Goal: Check status: Check status

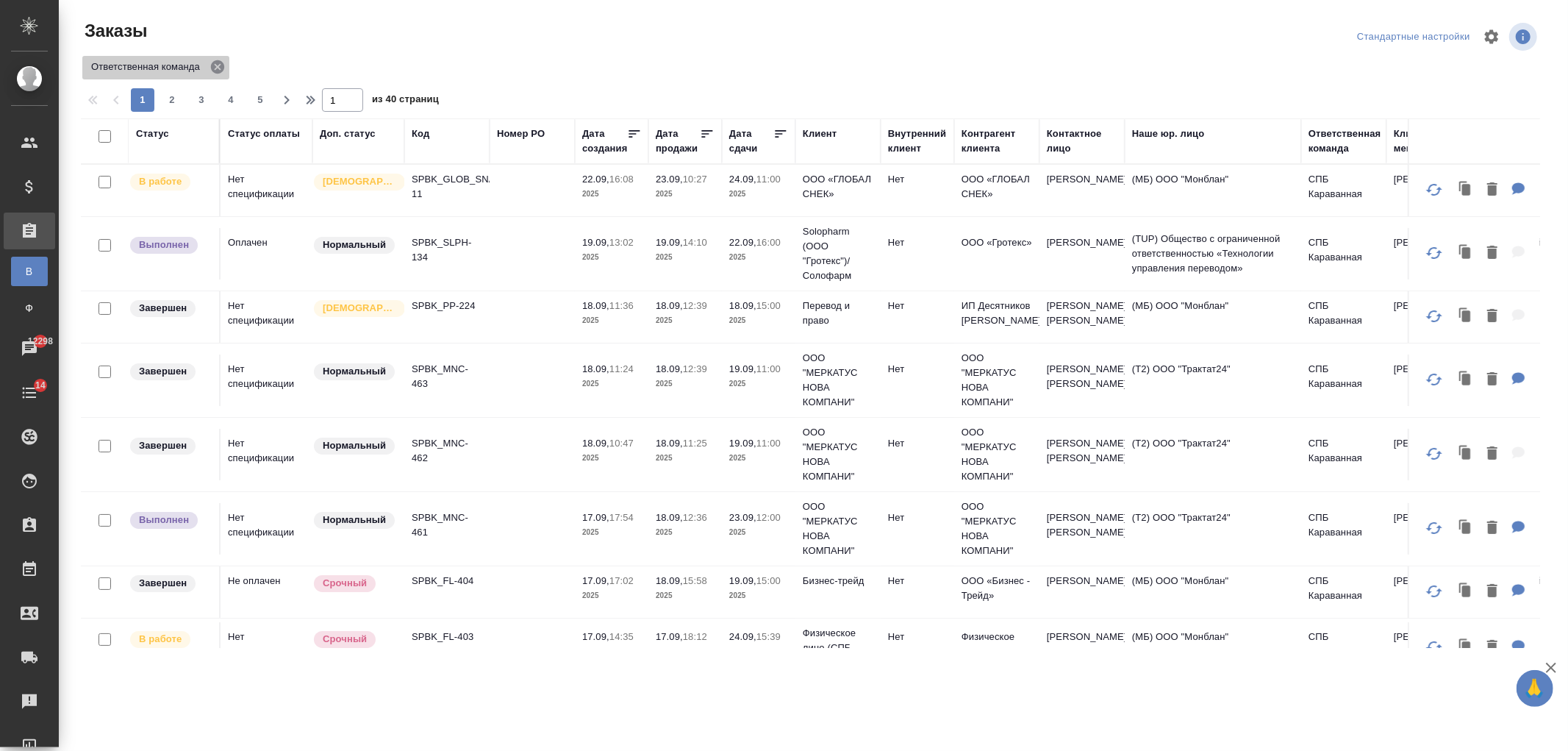
click at [221, 65] on icon at bounding box center [217, 67] width 14 height 14
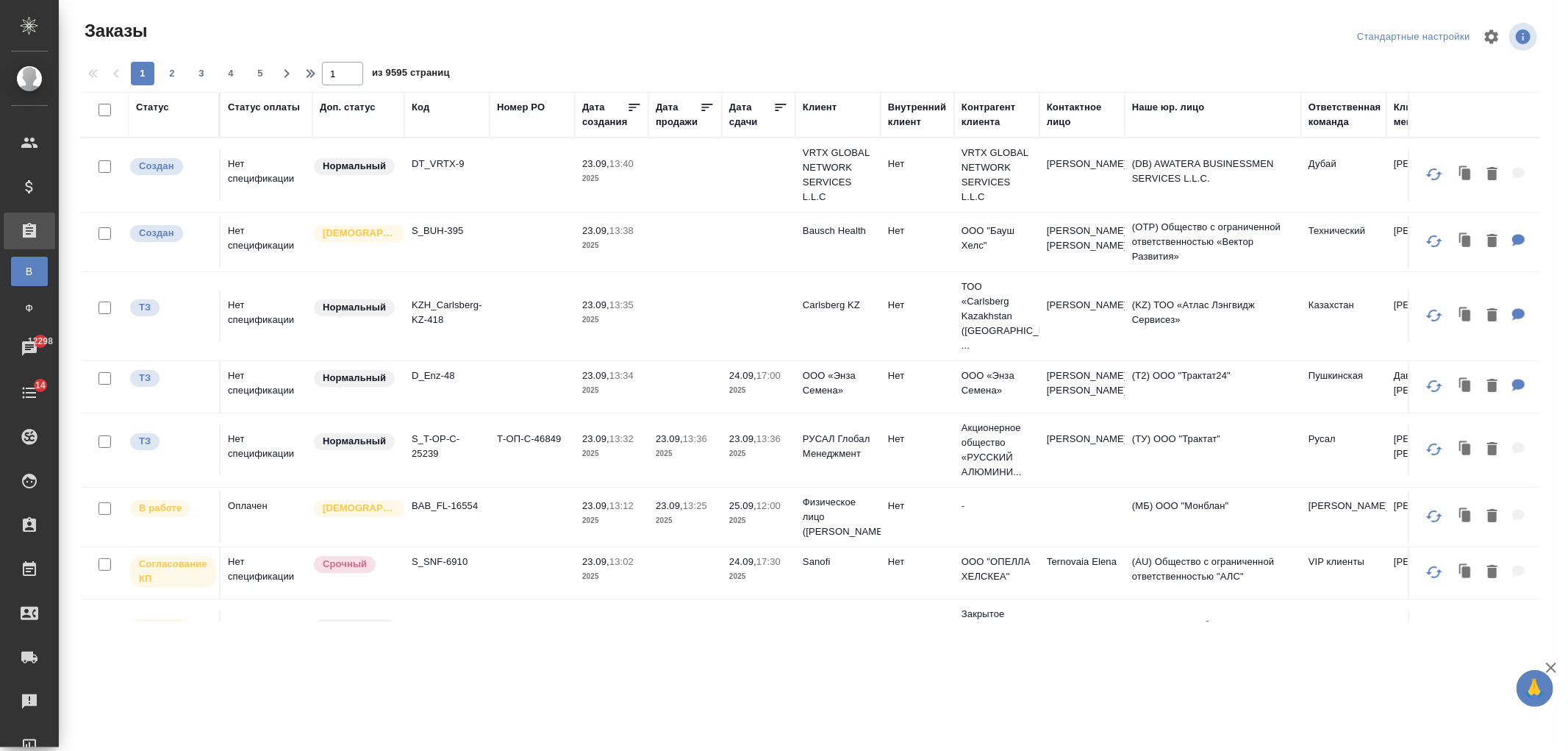
click at [424, 111] on div "Код" at bounding box center [421, 107] width 18 height 14
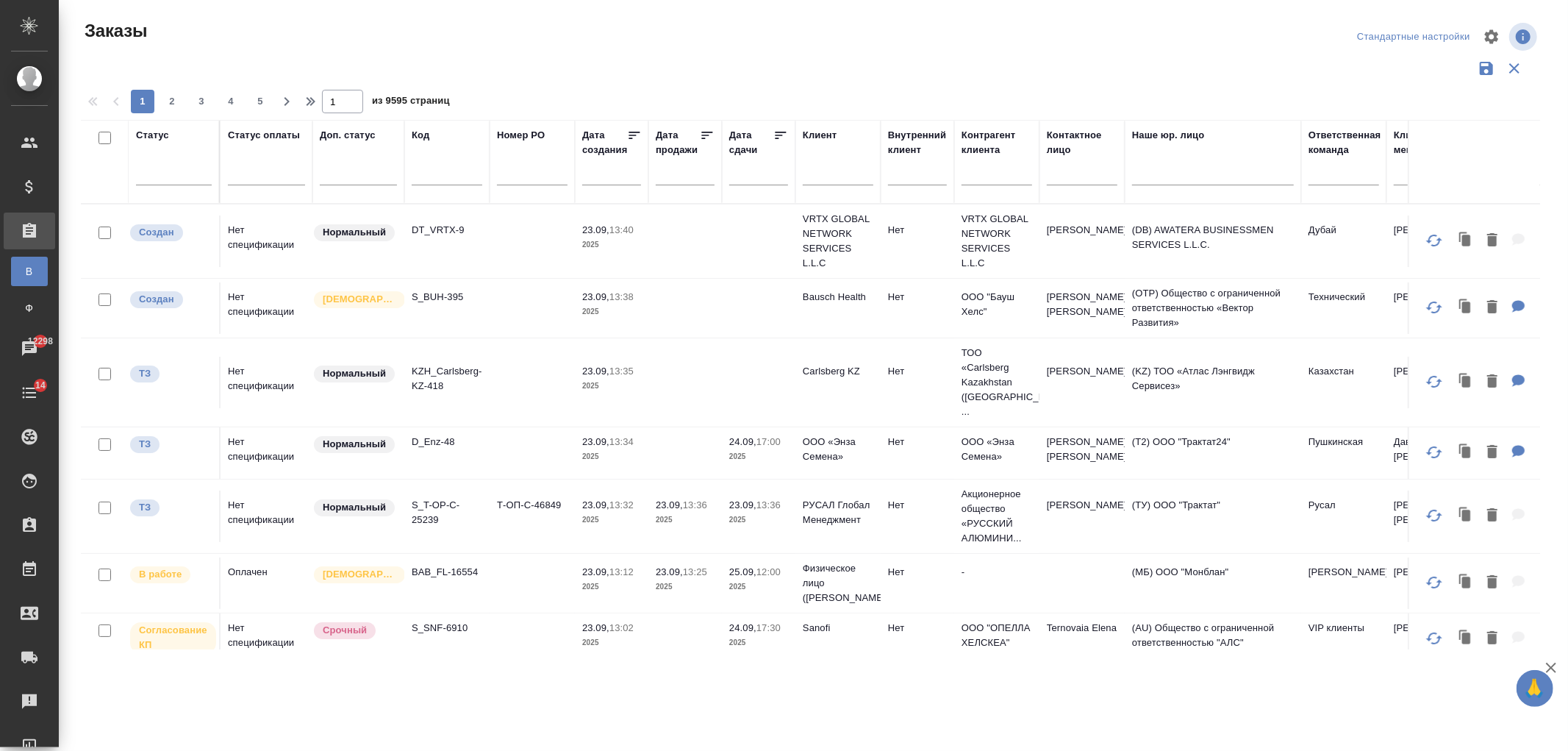
click at [436, 171] on input "text" at bounding box center [447, 176] width 70 height 18
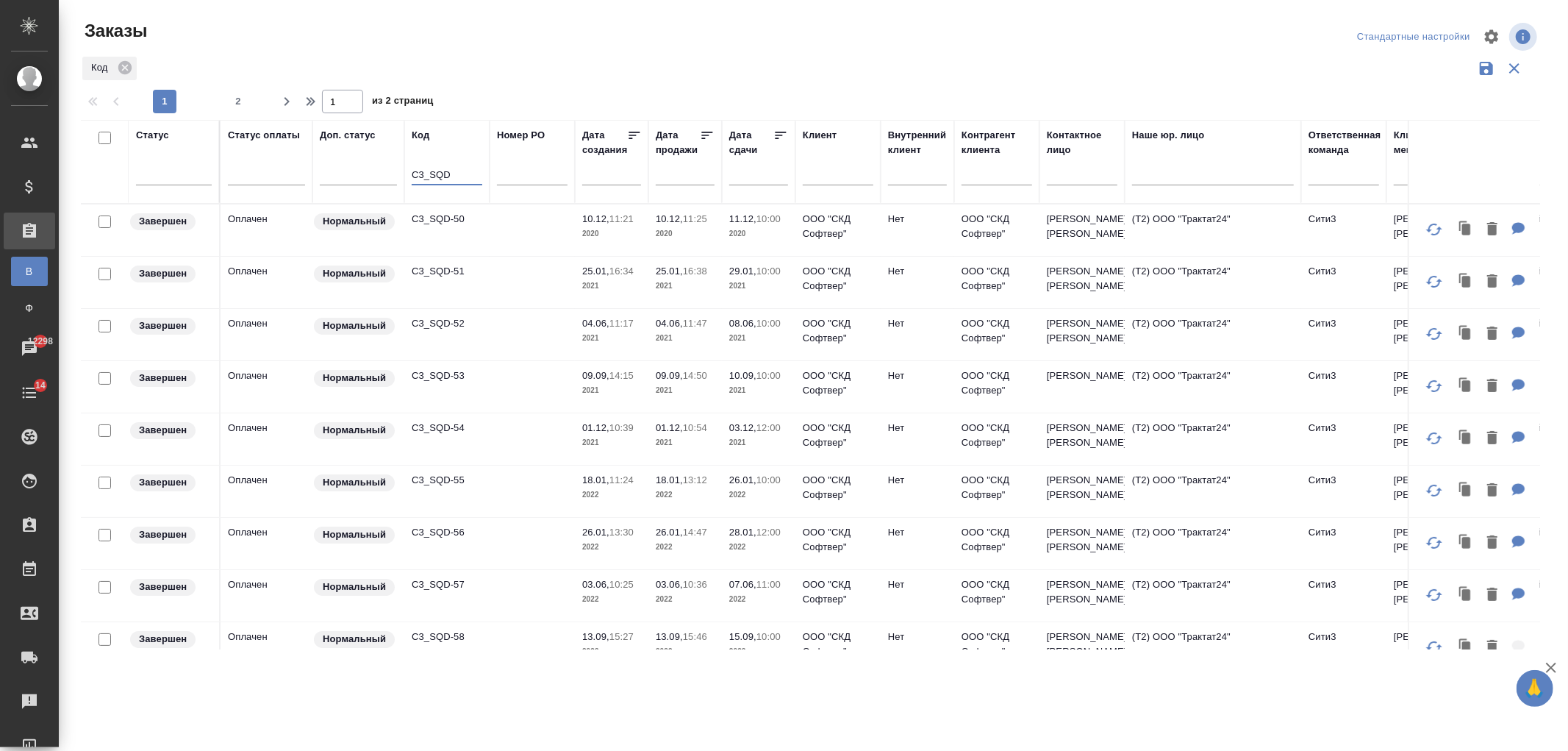
type input "C3_SQD"
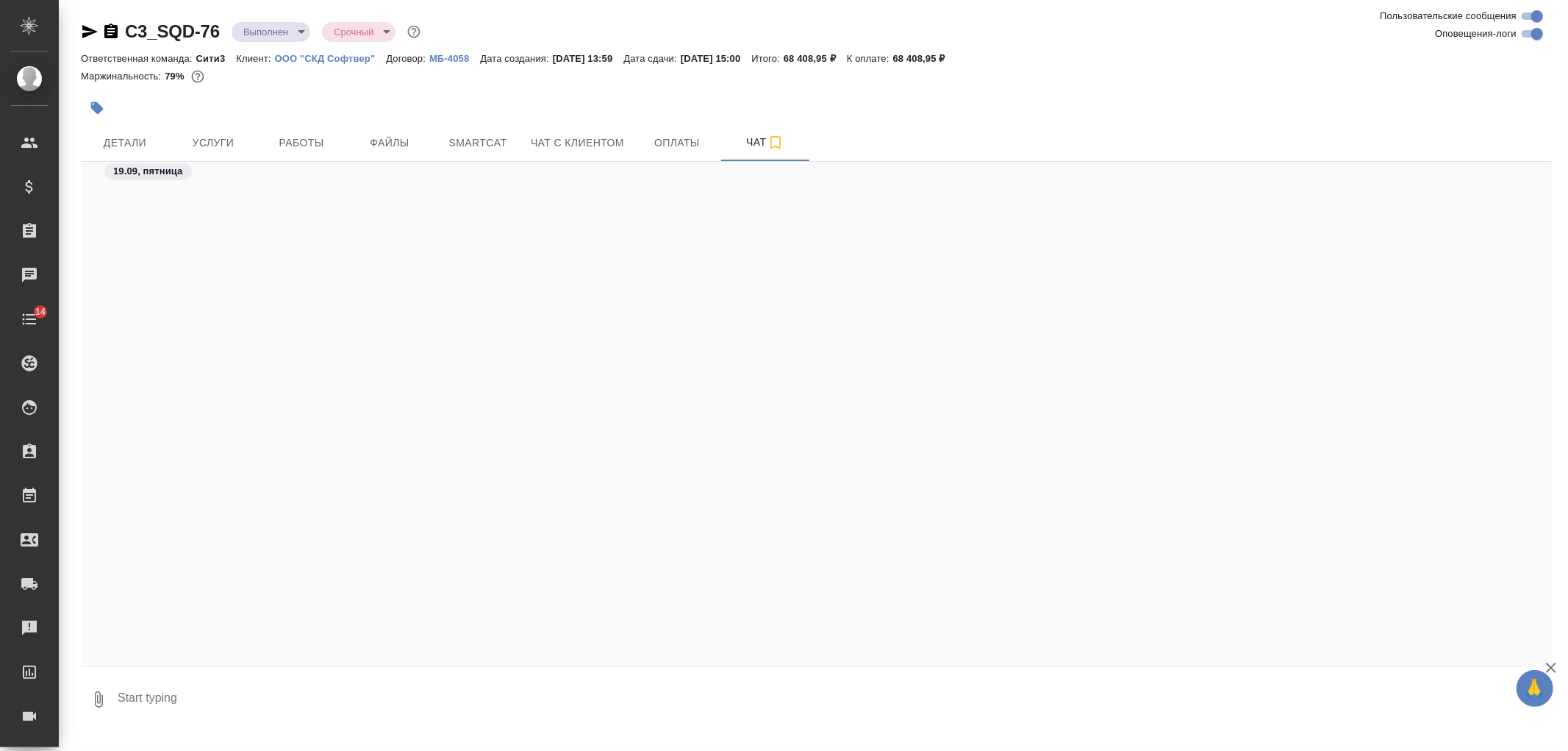
scroll to position [7286, 0]
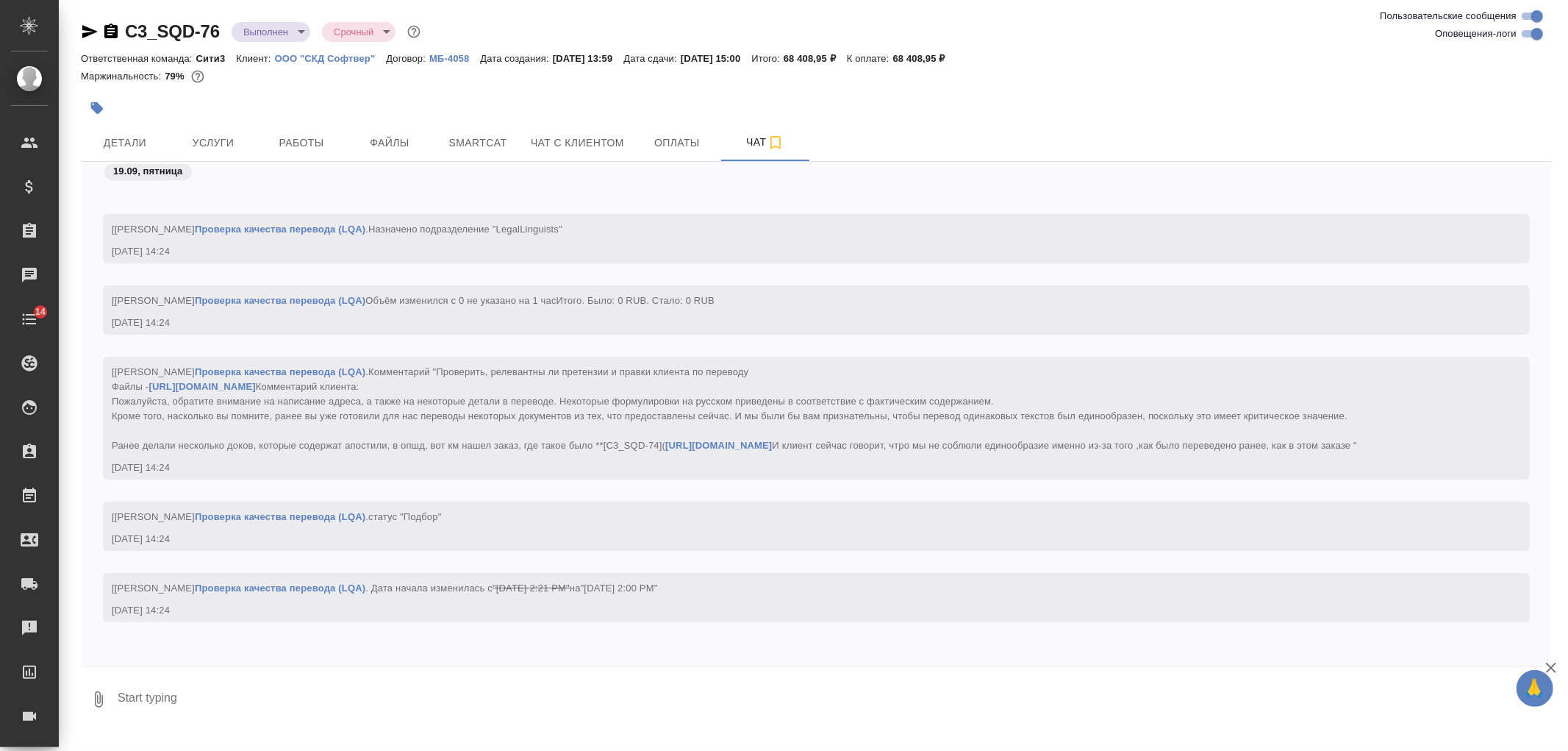
click at [87, 32] on icon "button" at bounding box center [89, 32] width 15 height 14
